Goal: Task Accomplishment & Management: Complete application form

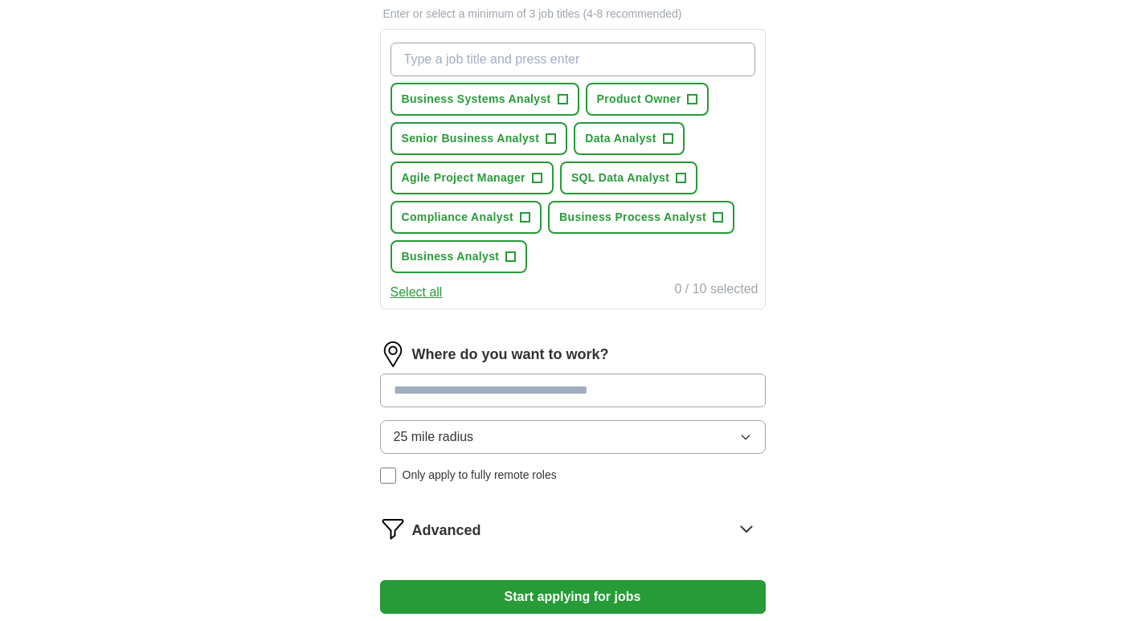
scroll to position [723, 0]
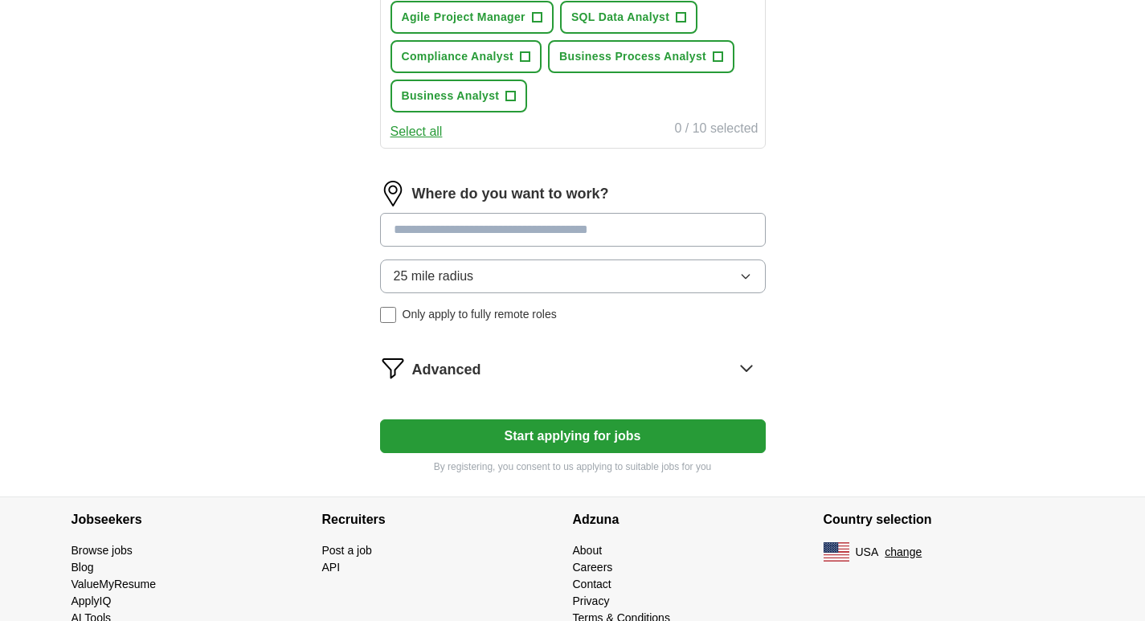
click at [495, 232] on input at bounding box center [573, 230] width 386 height 34
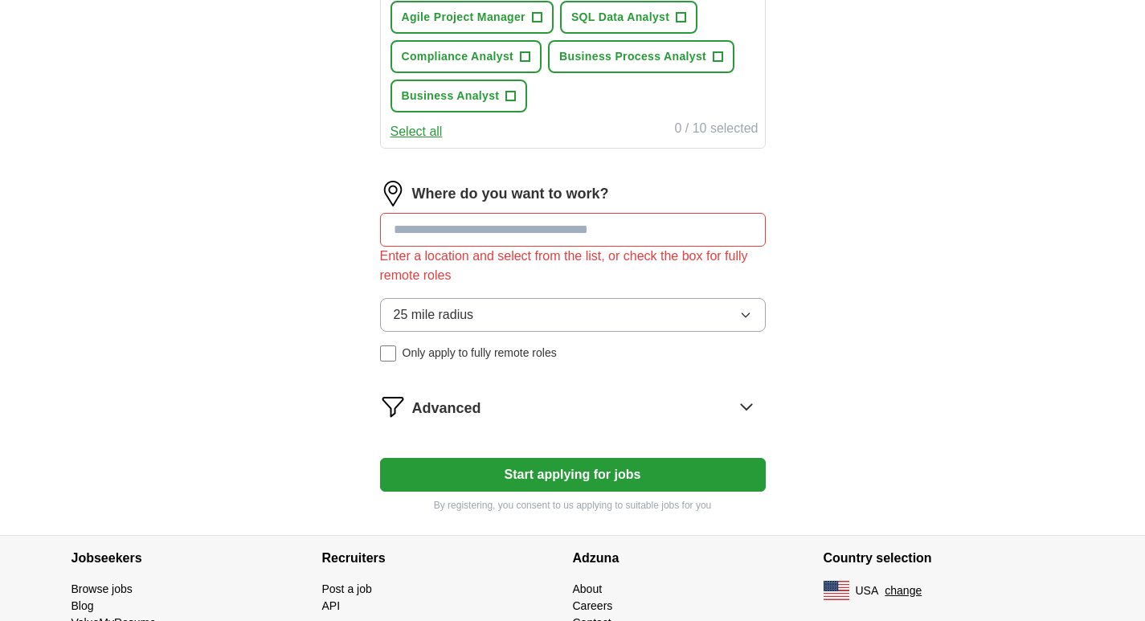
click at [495, 273] on div "Where do you want to work? Enter a location and select from the list, or check …" at bounding box center [573, 278] width 386 height 194
click at [492, 234] on input at bounding box center [573, 230] width 386 height 34
click at [493, 313] on button "25 mile radius" at bounding box center [573, 315] width 386 height 34
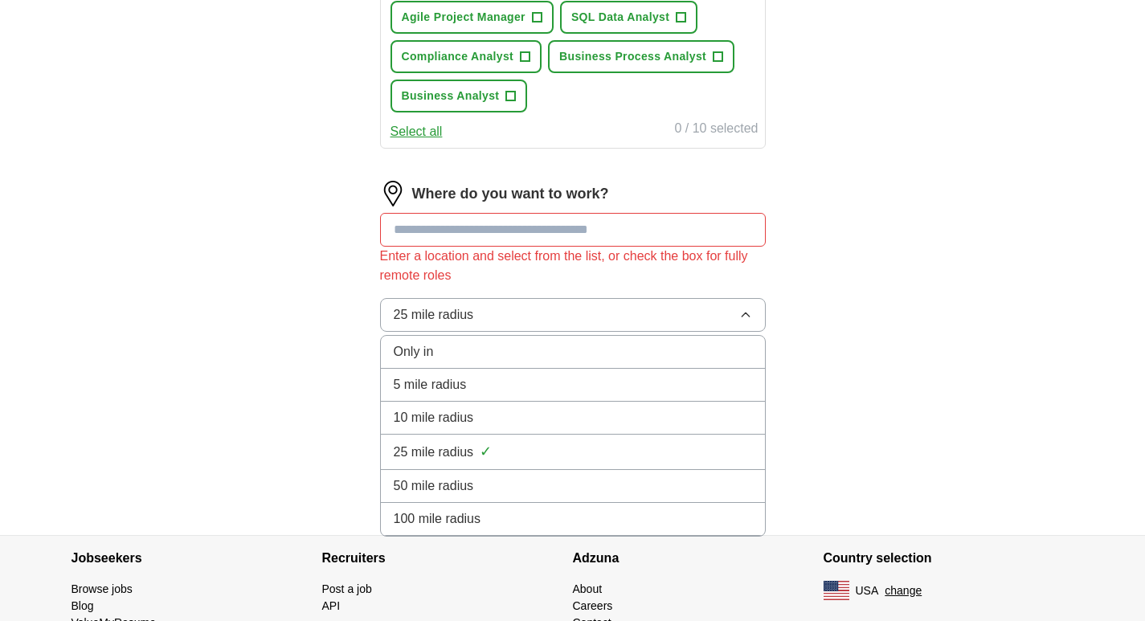
click at [449, 484] on span "50 mile radius" at bounding box center [434, 486] width 80 height 19
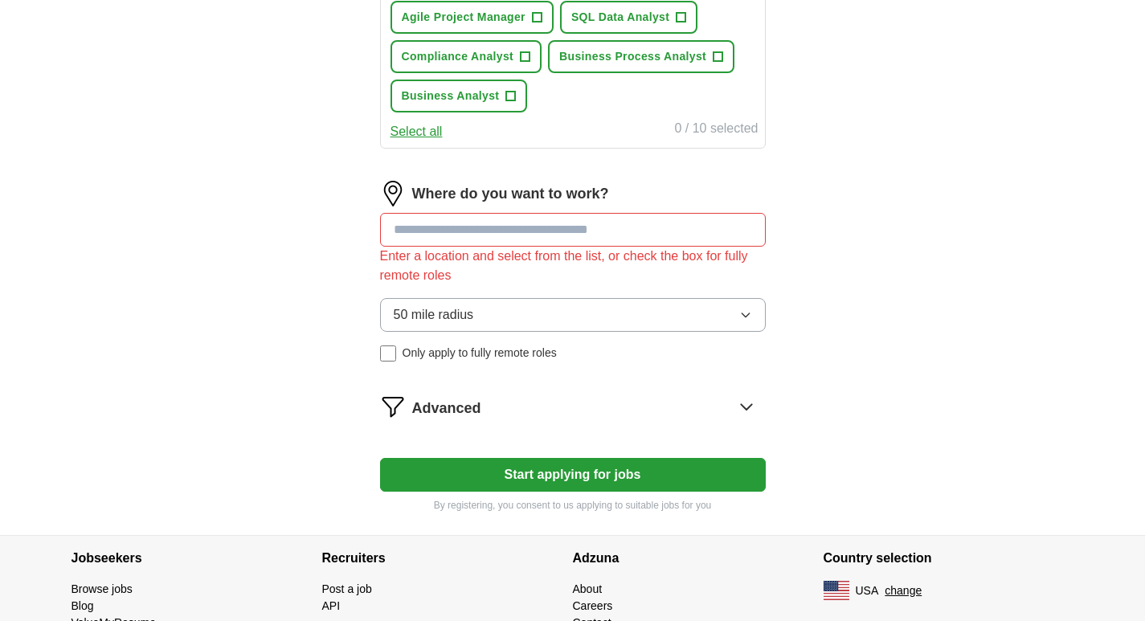
click at [492, 242] on input at bounding box center [573, 230] width 386 height 34
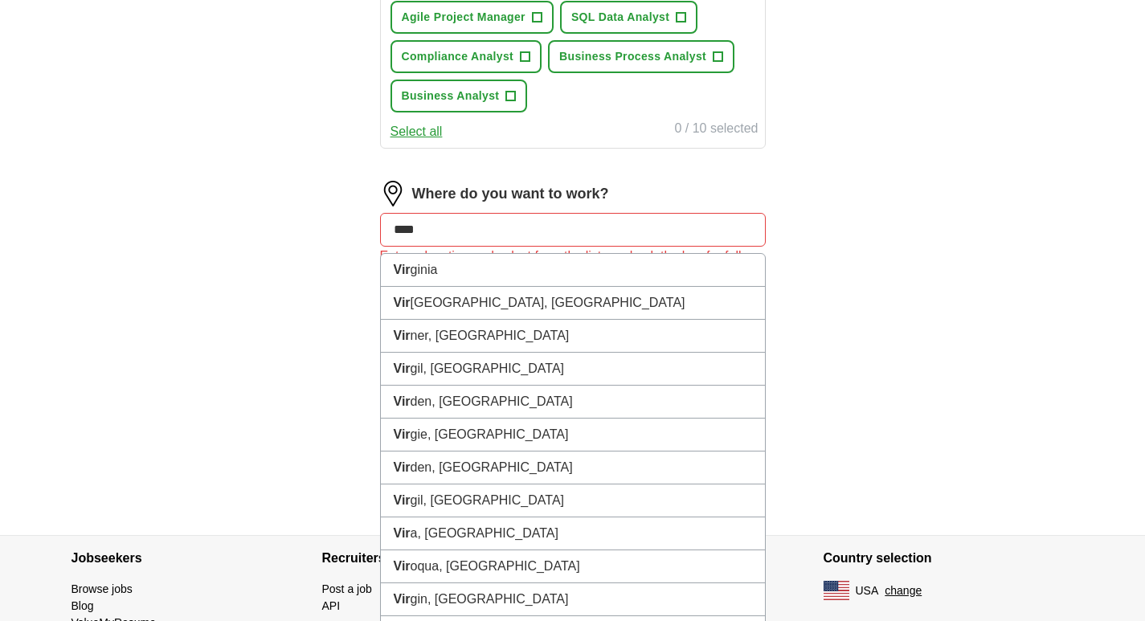
type input "*****"
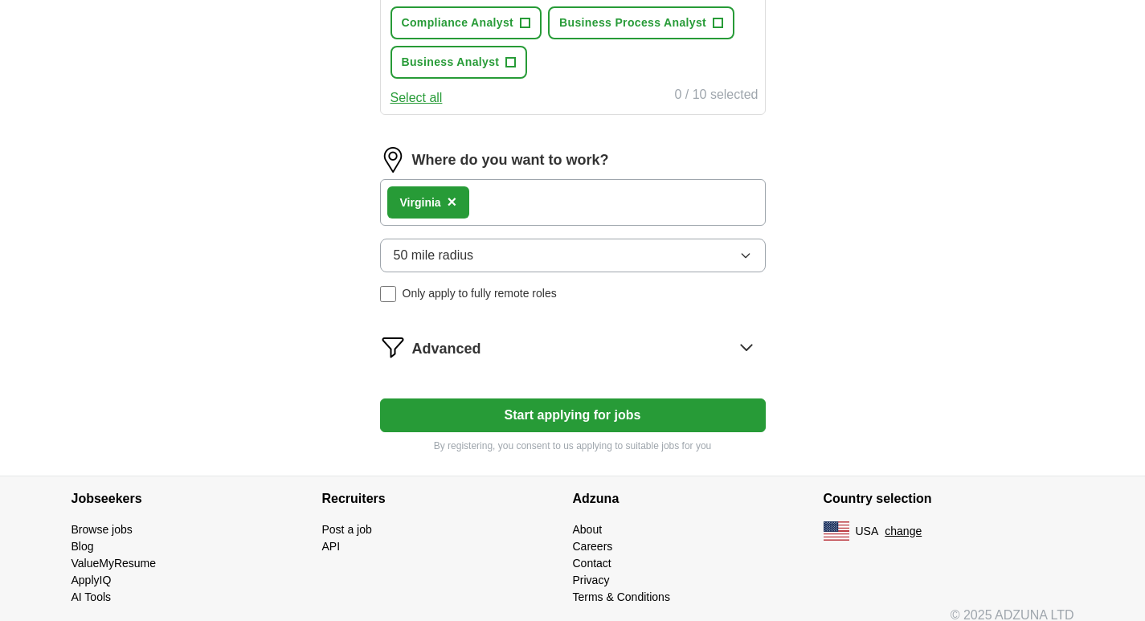
scroll to position [774, 0]
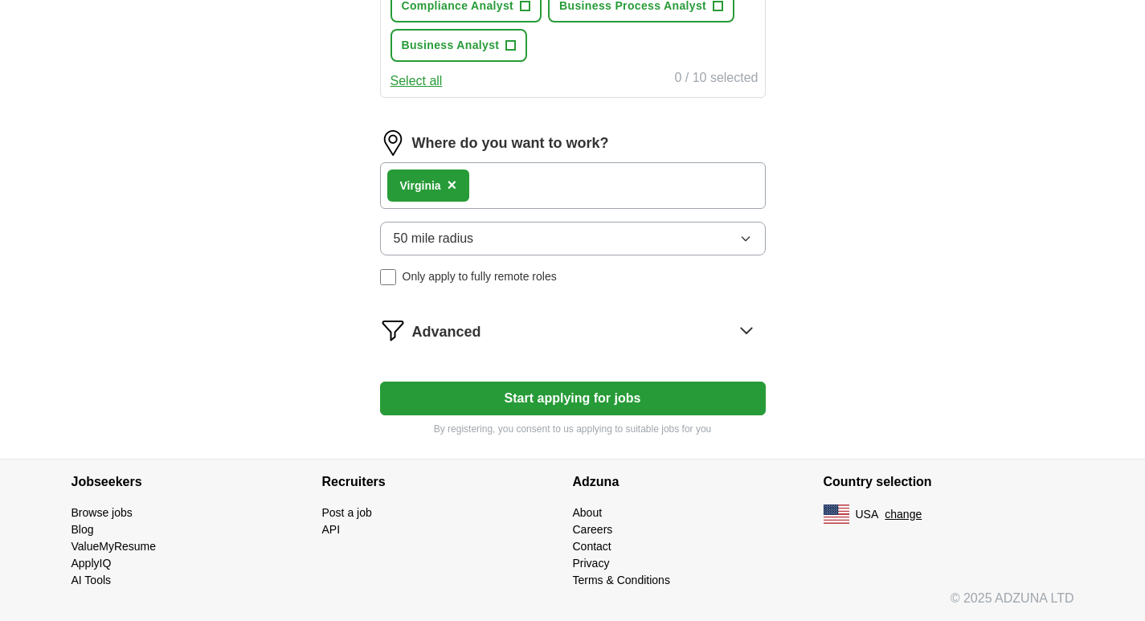
click at [621, 403] on button "Start applying for jobs" at bounding box center [573, 399] width 386 height 34
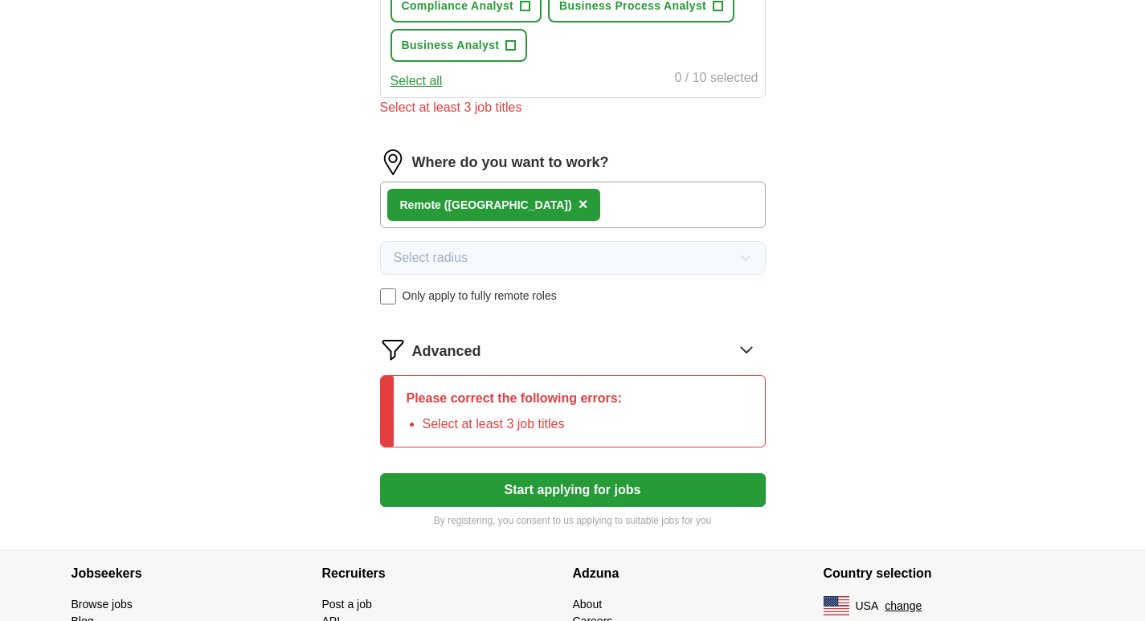
scroll to position [854, 0]
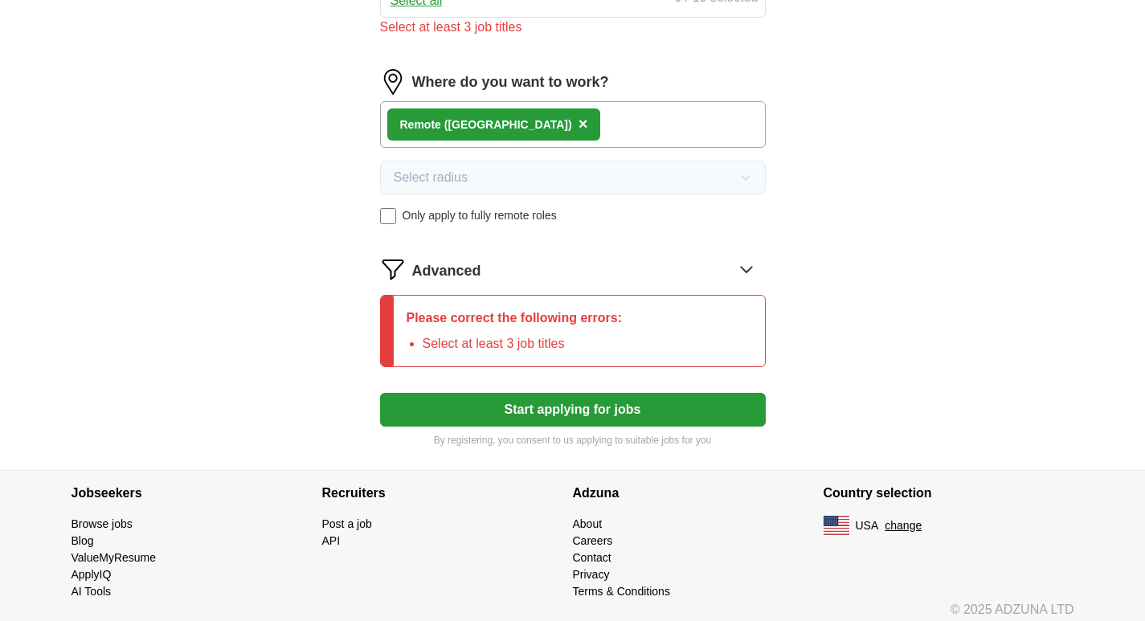
click at [628, 406] on button "Start applying for jobs" at bounding box center [573, 410] width 386 height 34
click at [744, 277] on icon at bounding box center [747, 269] width 26 height 26
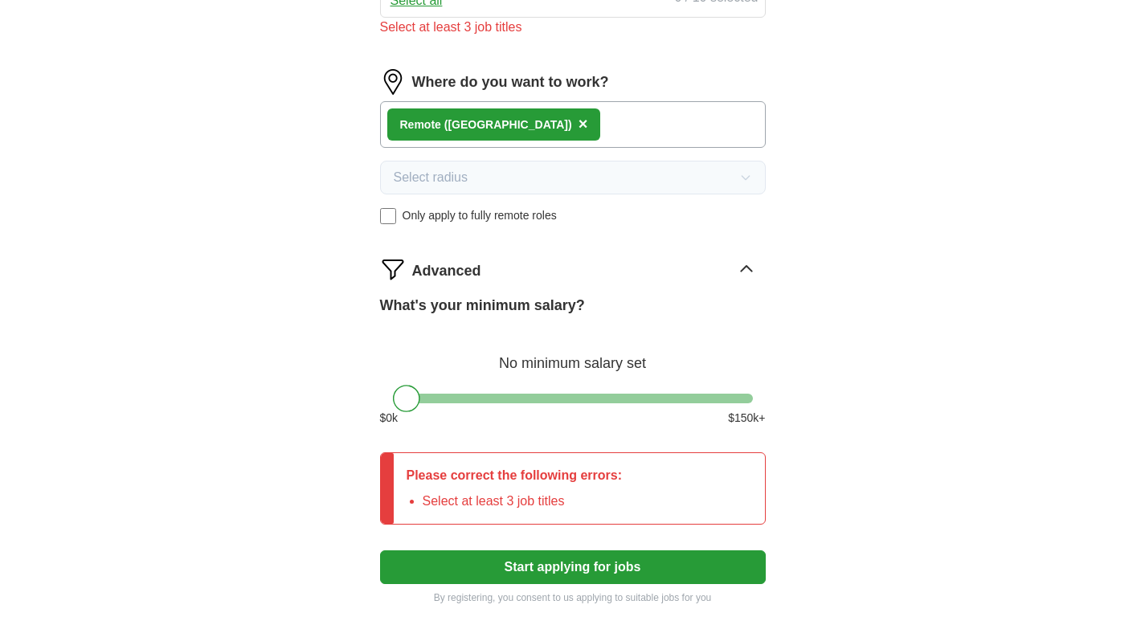
scroll to position [935, 0]
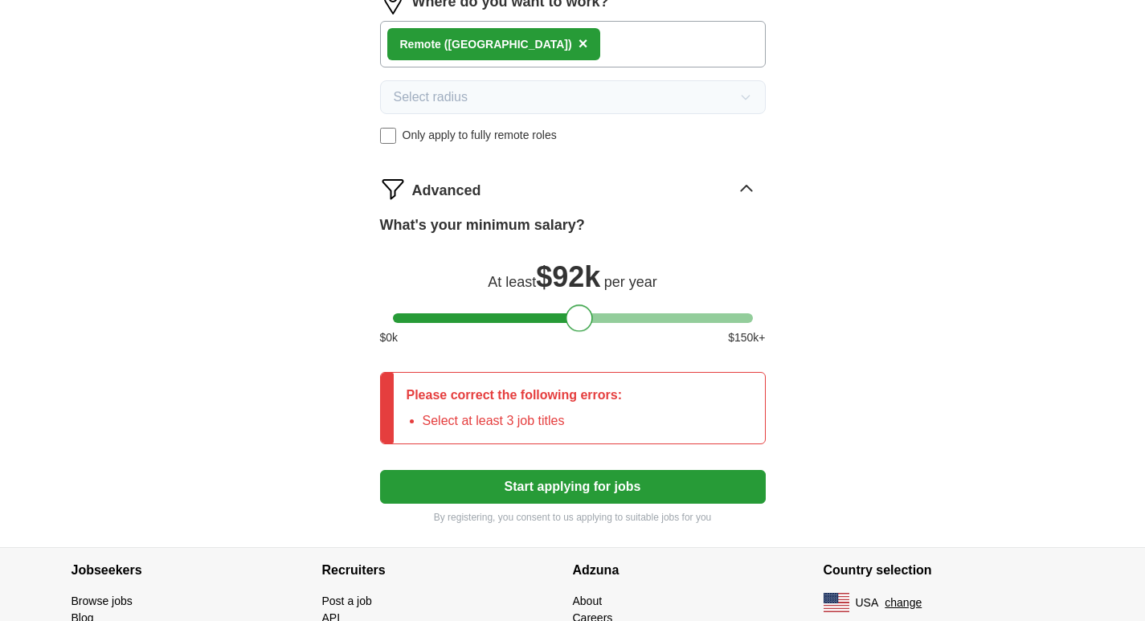
drag, startPoint x: 408, startPoint y: 327, endPoint x: 581, endPoint y: 326, distance: 173.6
click at [581, 326] on div at bounding box center [579, 318] width 27 height 27
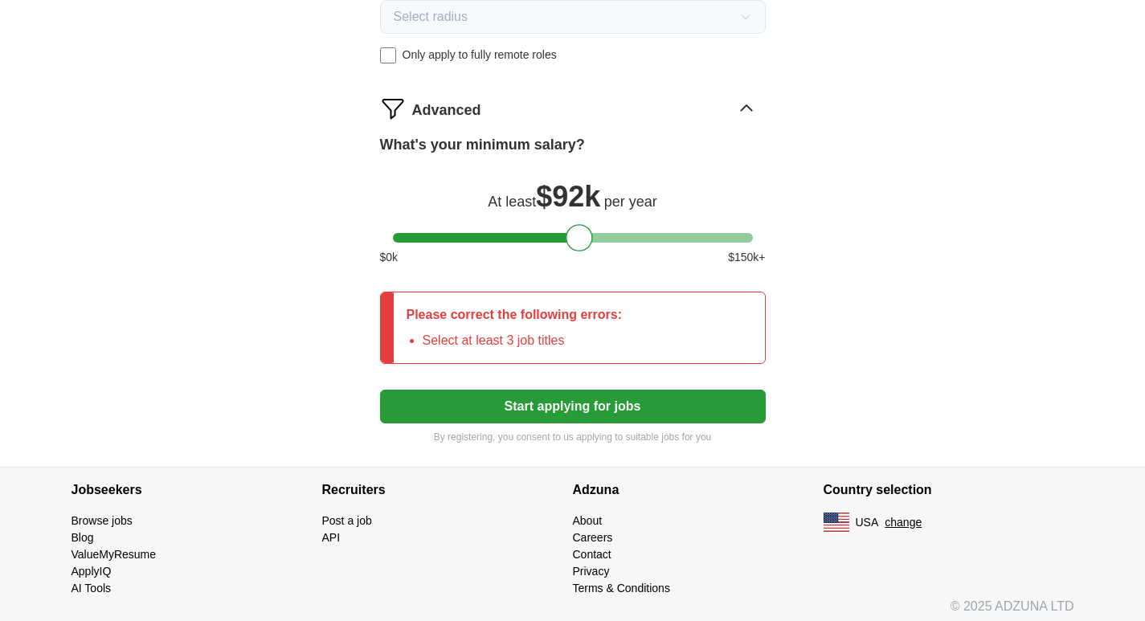
click at [613, 400] on button "Start applying for jobs" at bounding box center [573, 407] width 386 height 34
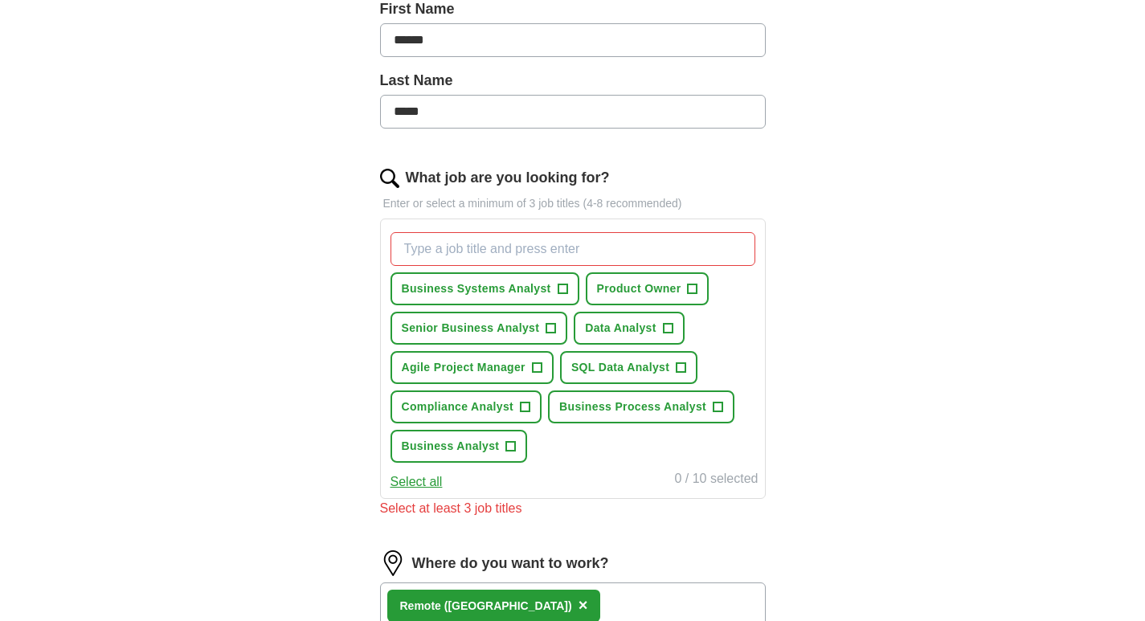
scroll to position [372, 0]
click at [471, 448] on span "Business Analyst" at bounding box center [451, 447] width 98 height 17
click at [565, 284] on span "+" at bounding box center [563, 290] width 10 height 13
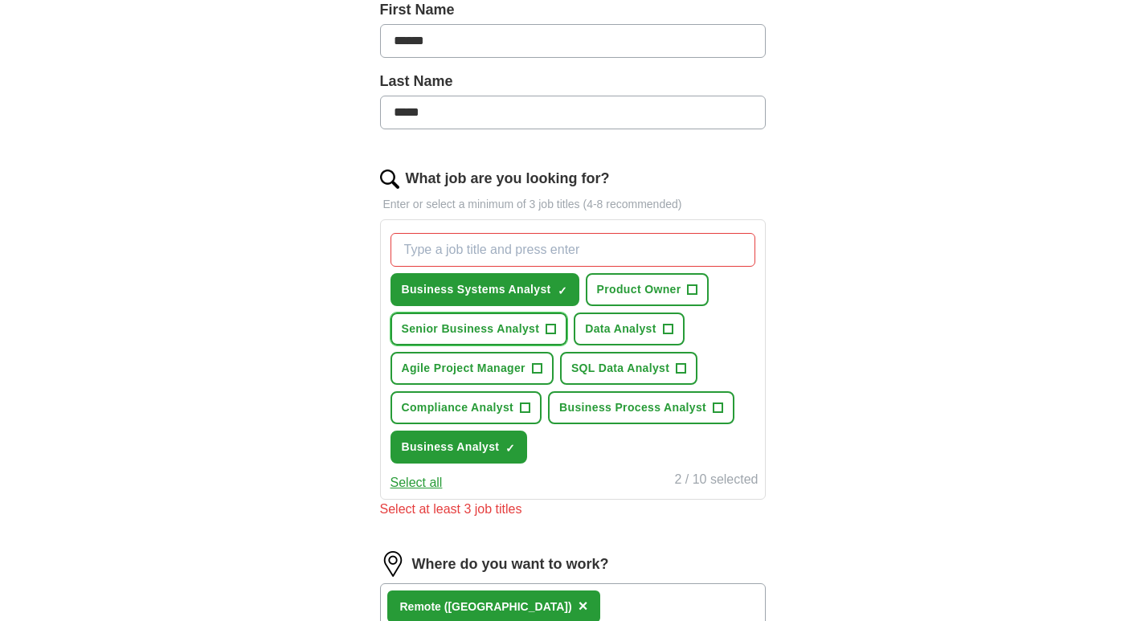
click at [550, 328] on span "+" at bounding box center [552, 329] width 10 height 13
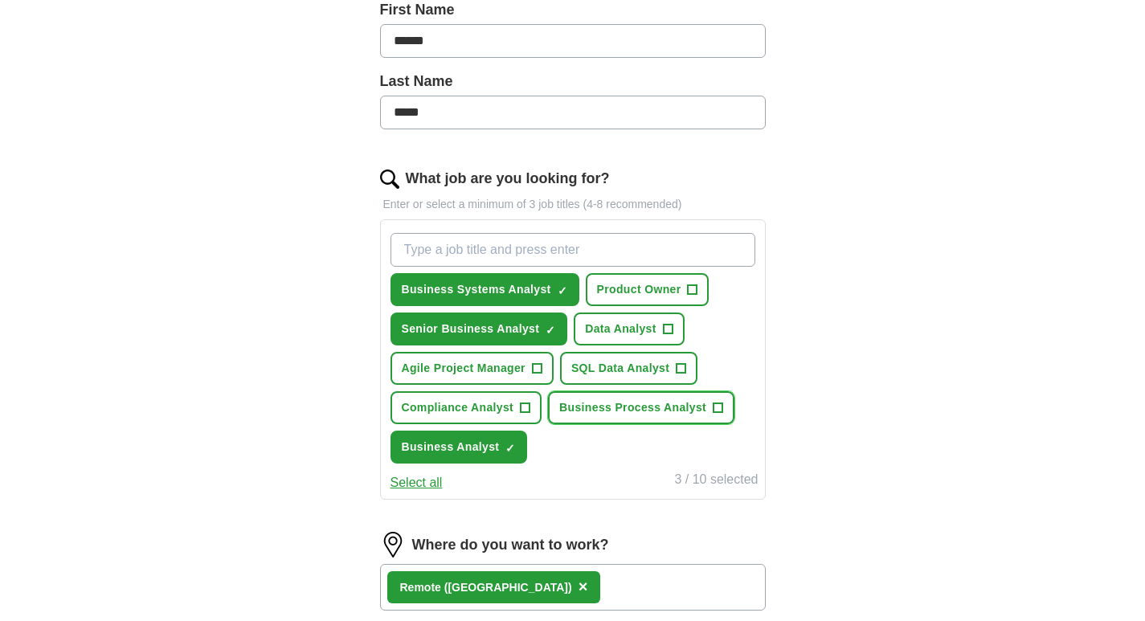
click at [650, 415] on span "Business Process Analyst" at bounding box center [632, 408] width 147 height 17
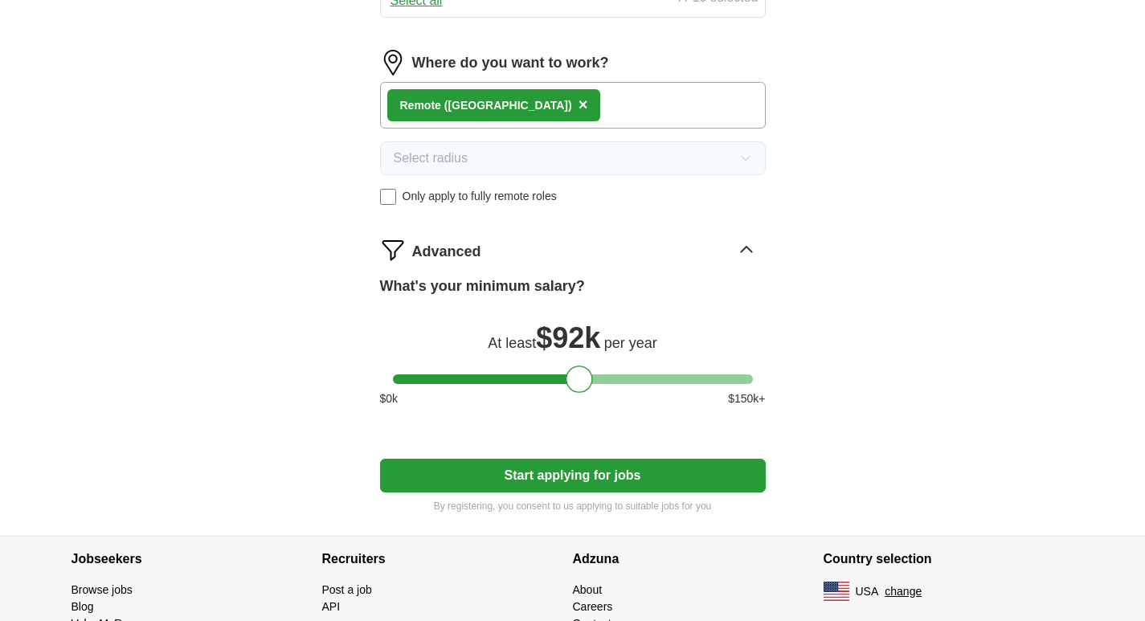
scroll to position [932, 0]
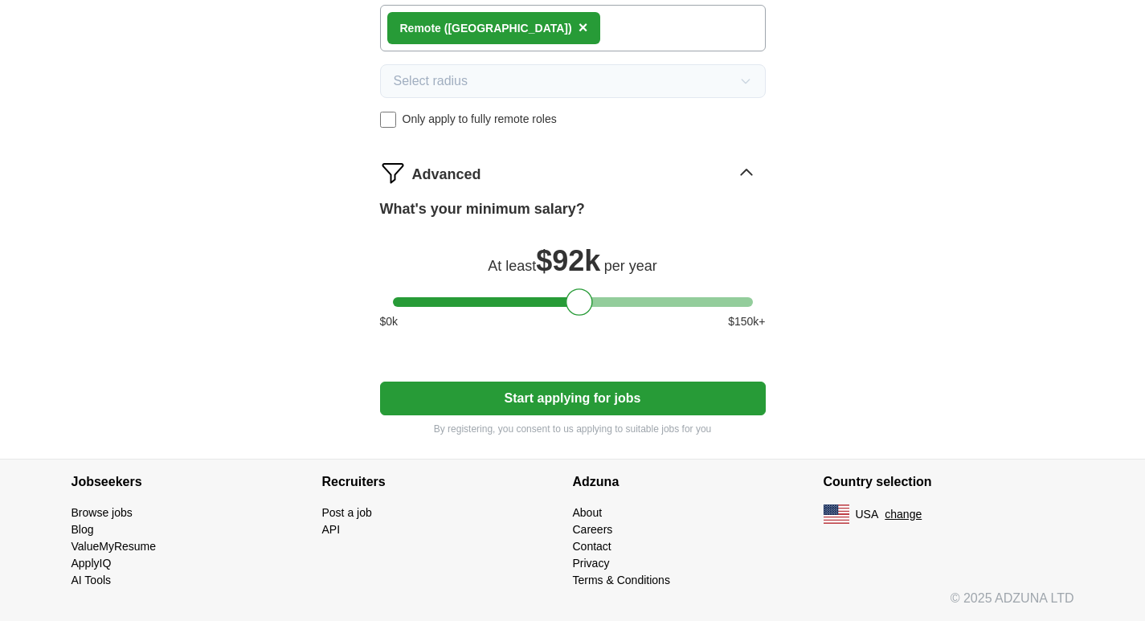
click at [637, 412] on button "Start applying for jobs" at bounding box center [573, 399] width 386 height 34
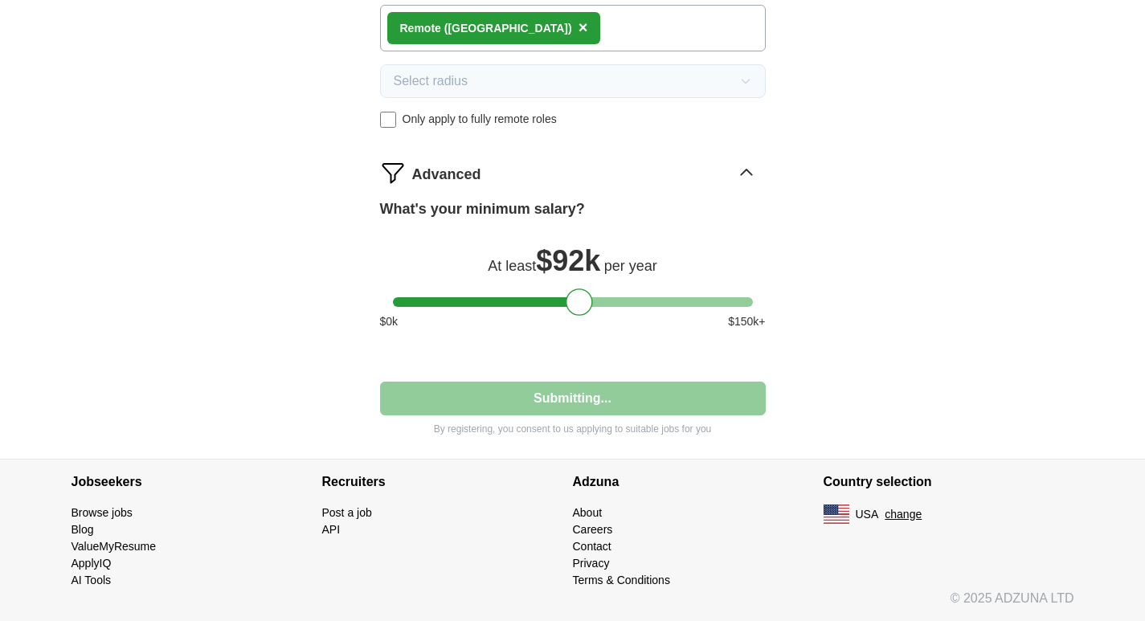
select select "**"
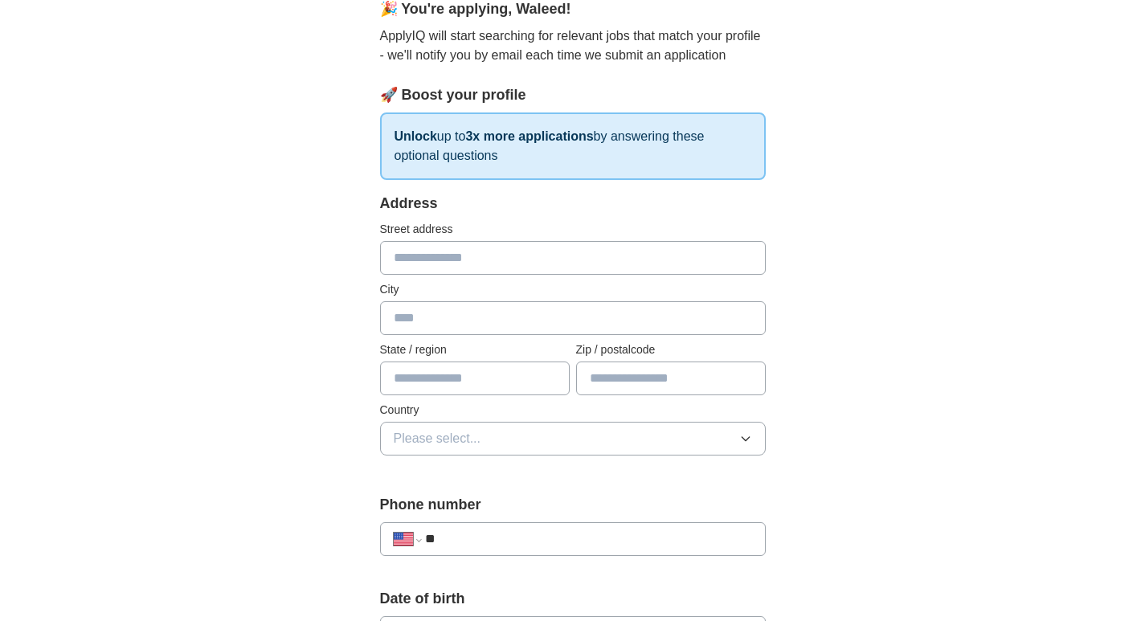
scroll to position [161, 0]
